Goal: Find specific page/section: Find specific page/section

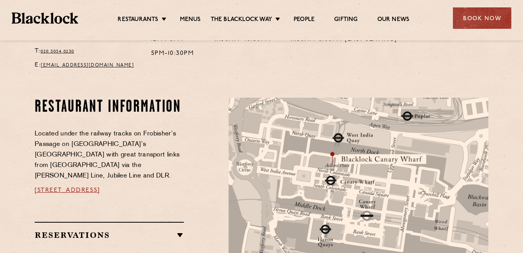
scroll to position [382, 0]
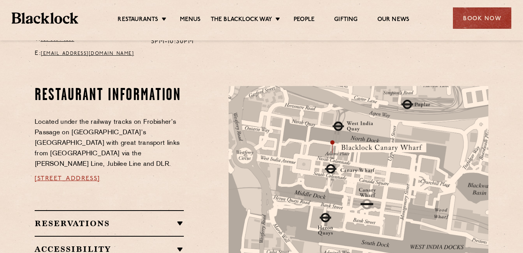
click at [516, 133] on section "Restaurant Information Located under the railway tracks on Frobisher’s Passage …" at bounding box center [261, 200] width 523 height 275
click at [378, 140] on img at bounding box center [358, 172] width 260 height 172
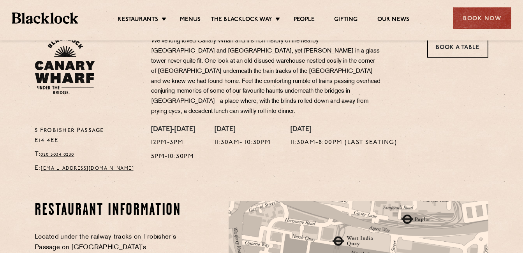
scroll to position [253, 0]
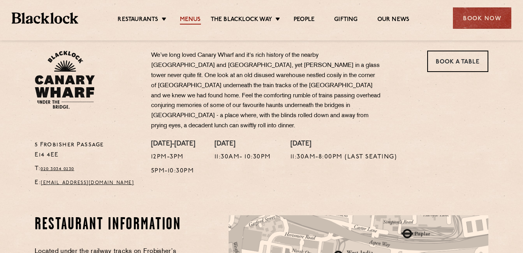
click at [191, 19] on link "Menus" at bounding box center [190, 20] width 21 height 9
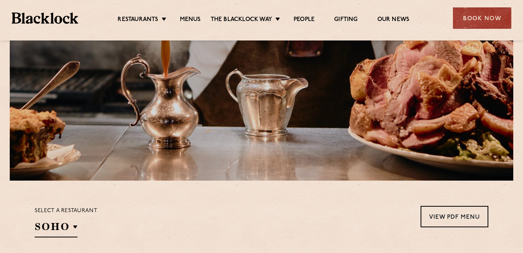
scroll to position [69, 0]
